Goal: Task Accomplishment & Management: Manage account settings

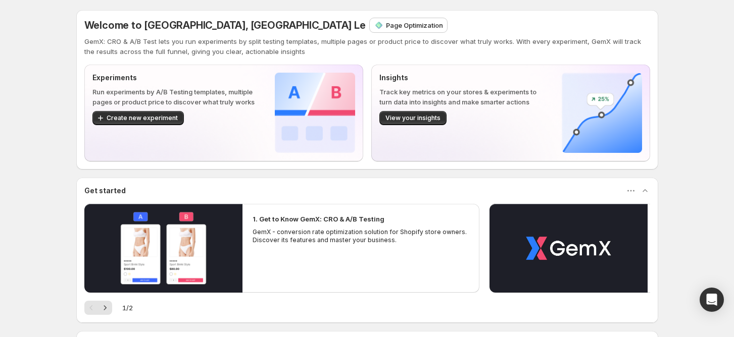
click at [386, 26] on p "Page Optimization" at bounding box center [414, 25] width 57 height 10
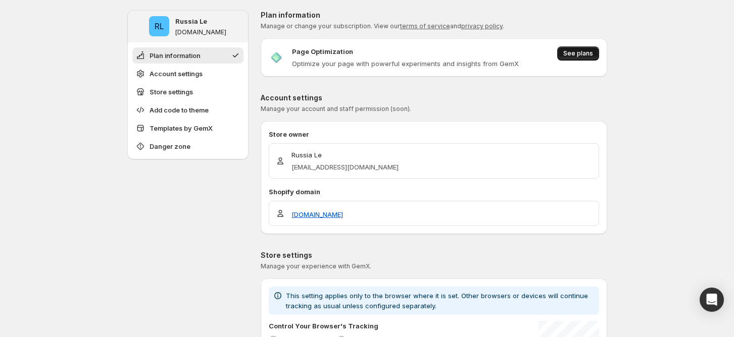
click at [598, 57] on button "See plans" at bounding box center [578, 53] width 42 height 14
click at [568, 56] on span "See plans" at bounding box center [578, 53] width 30 height 8
